Goal: Information Seeking & Learning: Learn about a topic

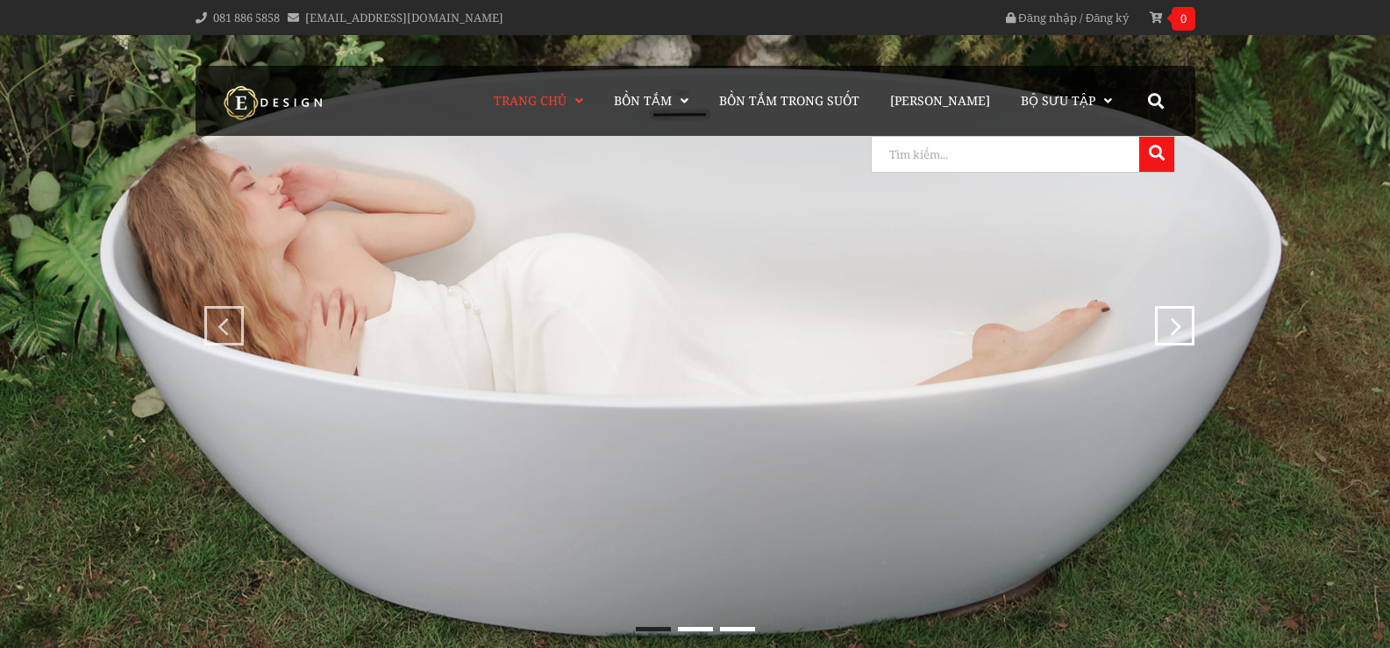
click at [1097, 157] on input "search" at bounding box center [1003, 154] width 263 height 35
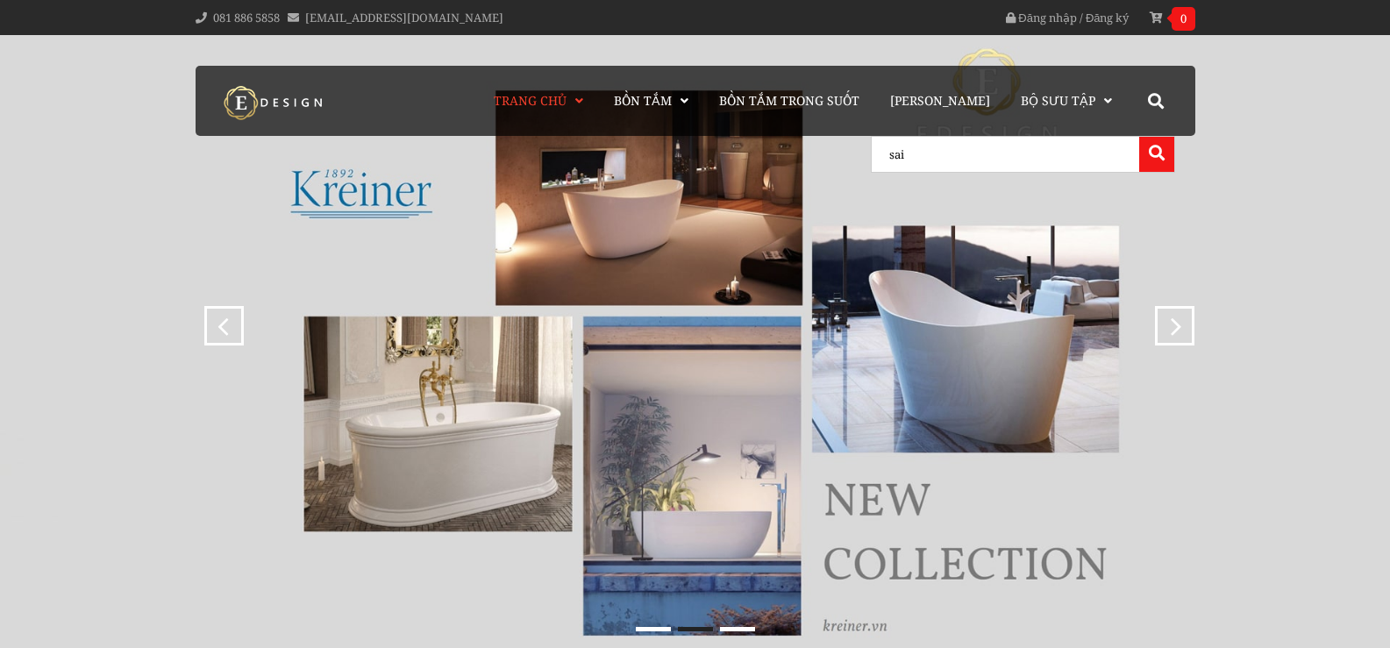
type input "sai"
click at [1139, 137] on button at bounding box center [1156, 154] width 35 height 35
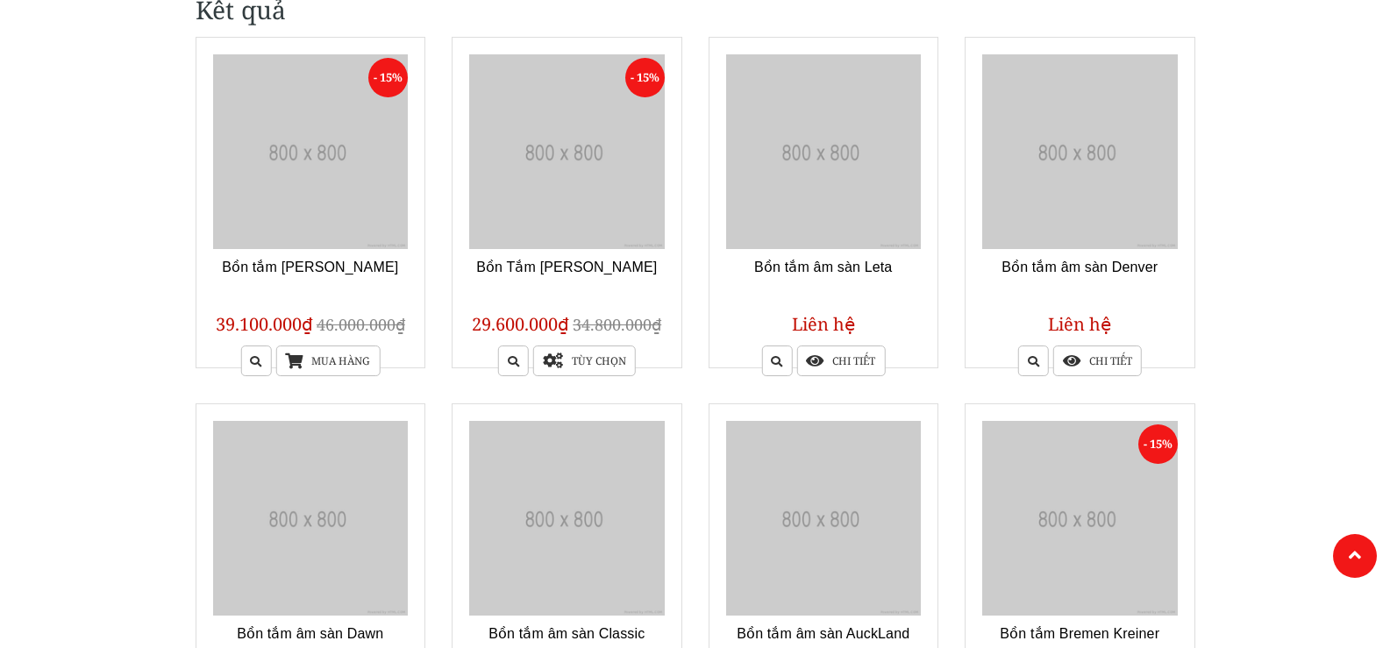
scroll to position [351, 0]
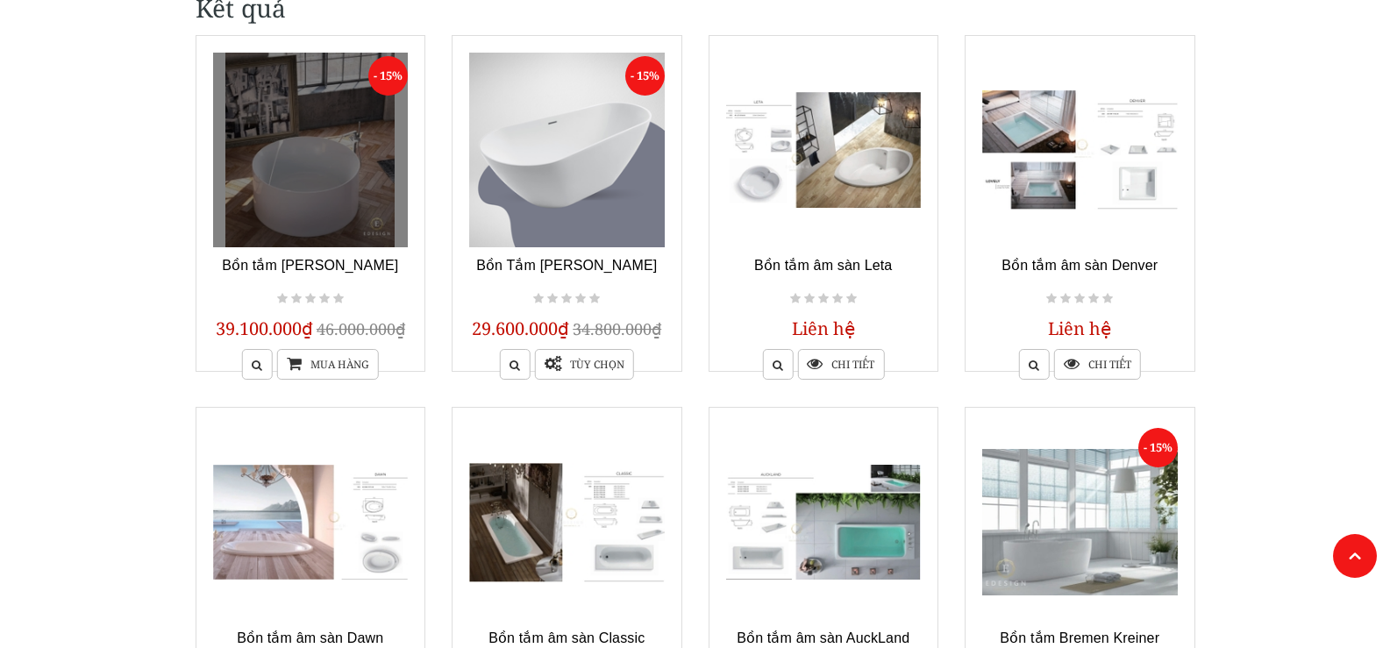
click at [300, 170] on link at bounding box center [311, 151] width 196 height 196
